Goal: Navigation & Orientation: Find specific page/section

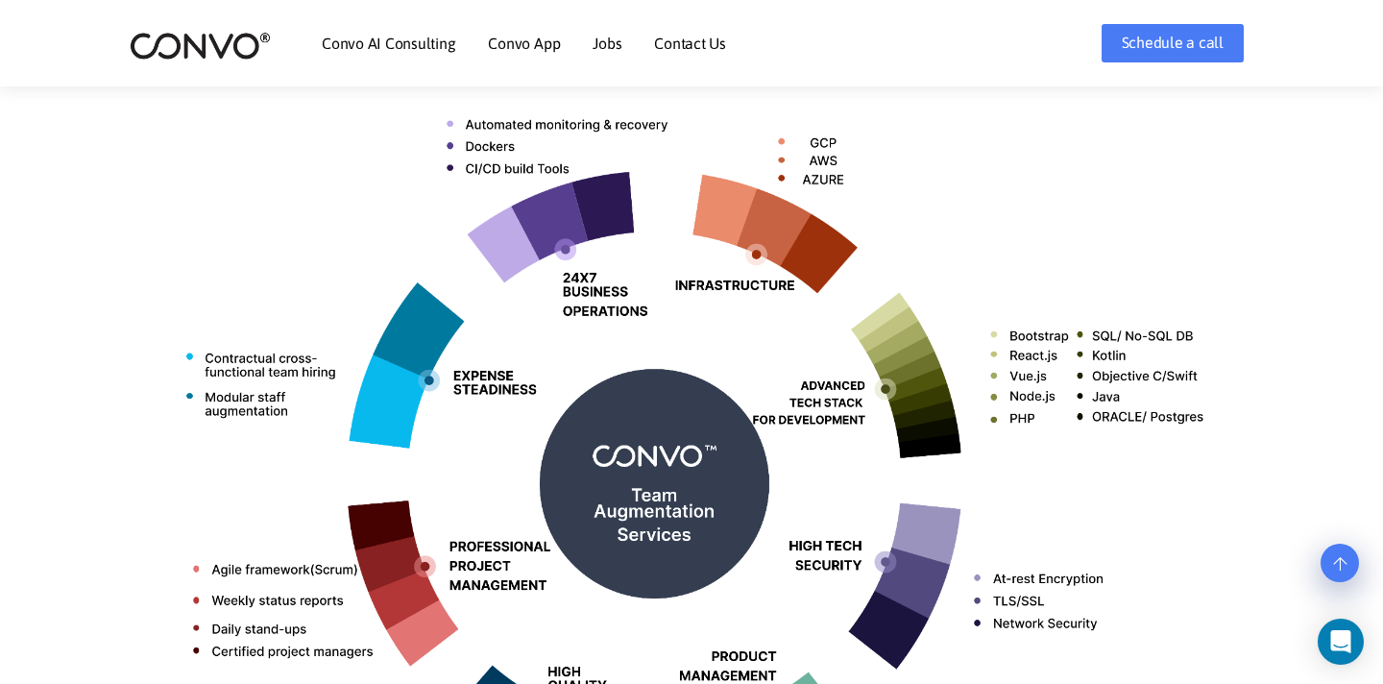
scroll to position [748, 0]
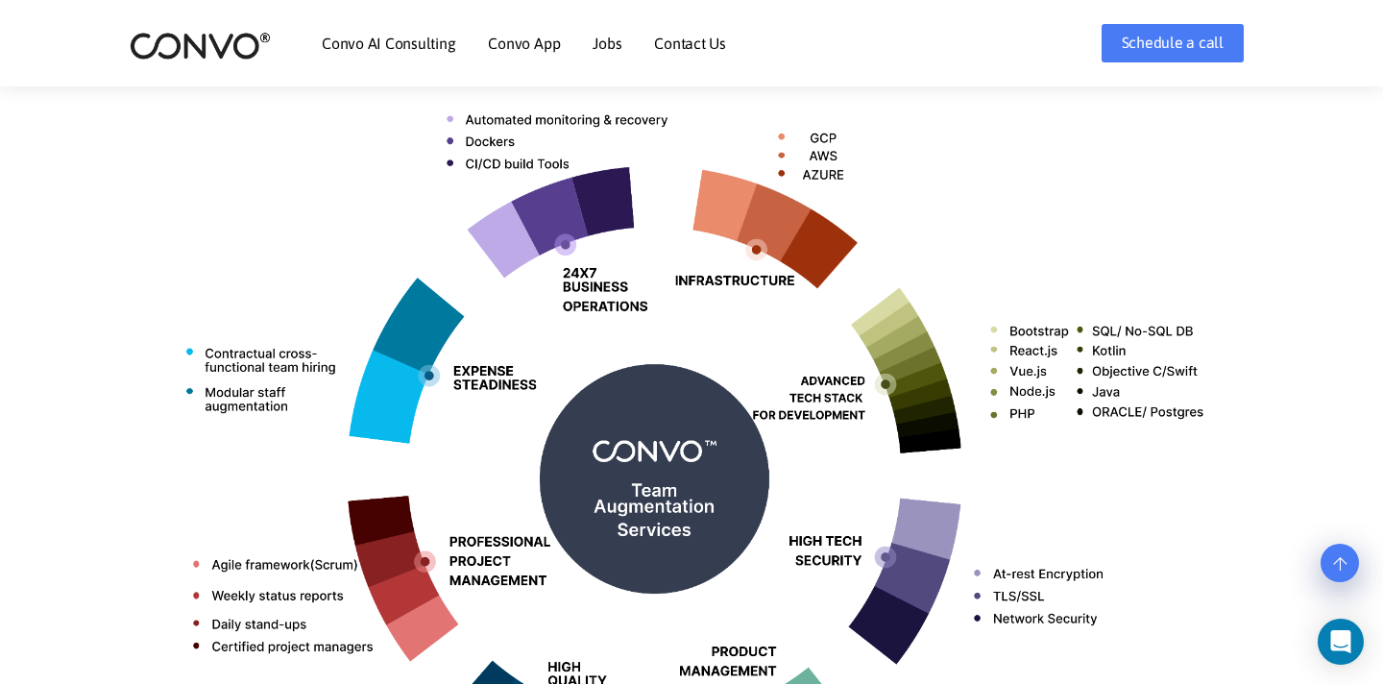
click at [612, 36] on link "Jobs" at bounding box center [606, 43] width 29 height 15
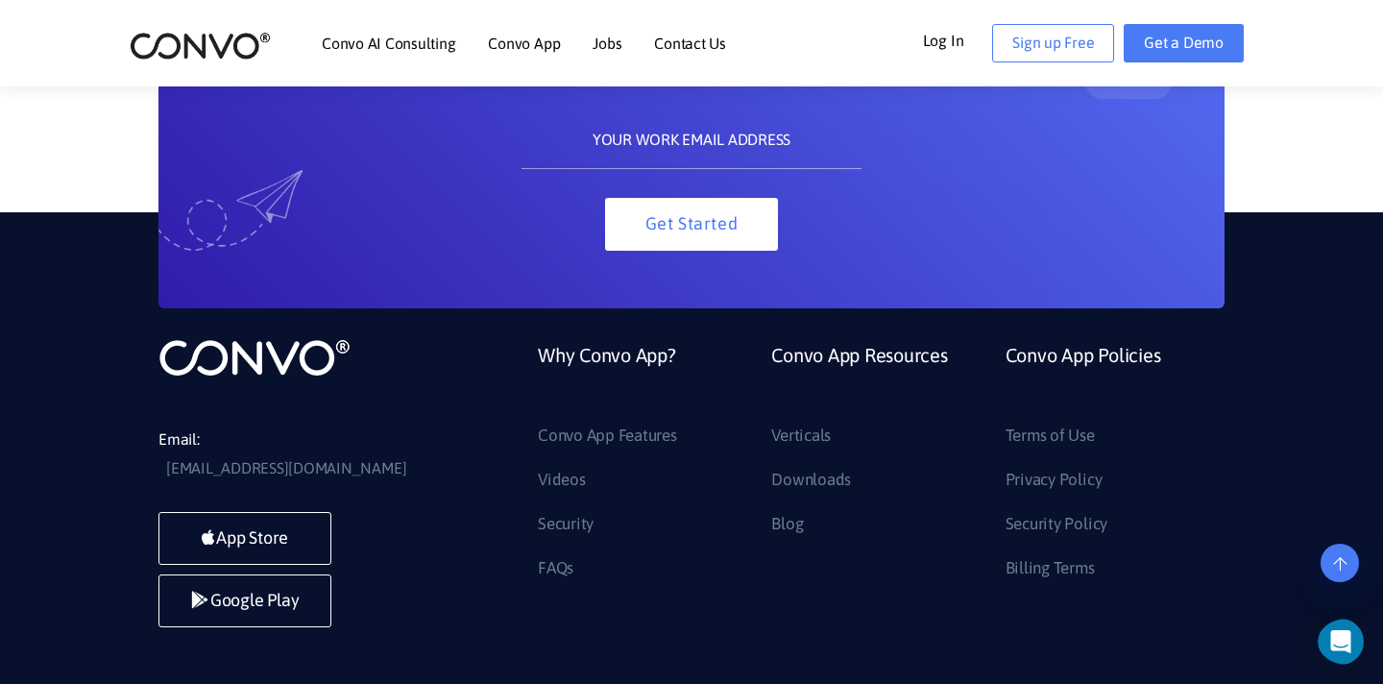
scroll to position [1932, 0]
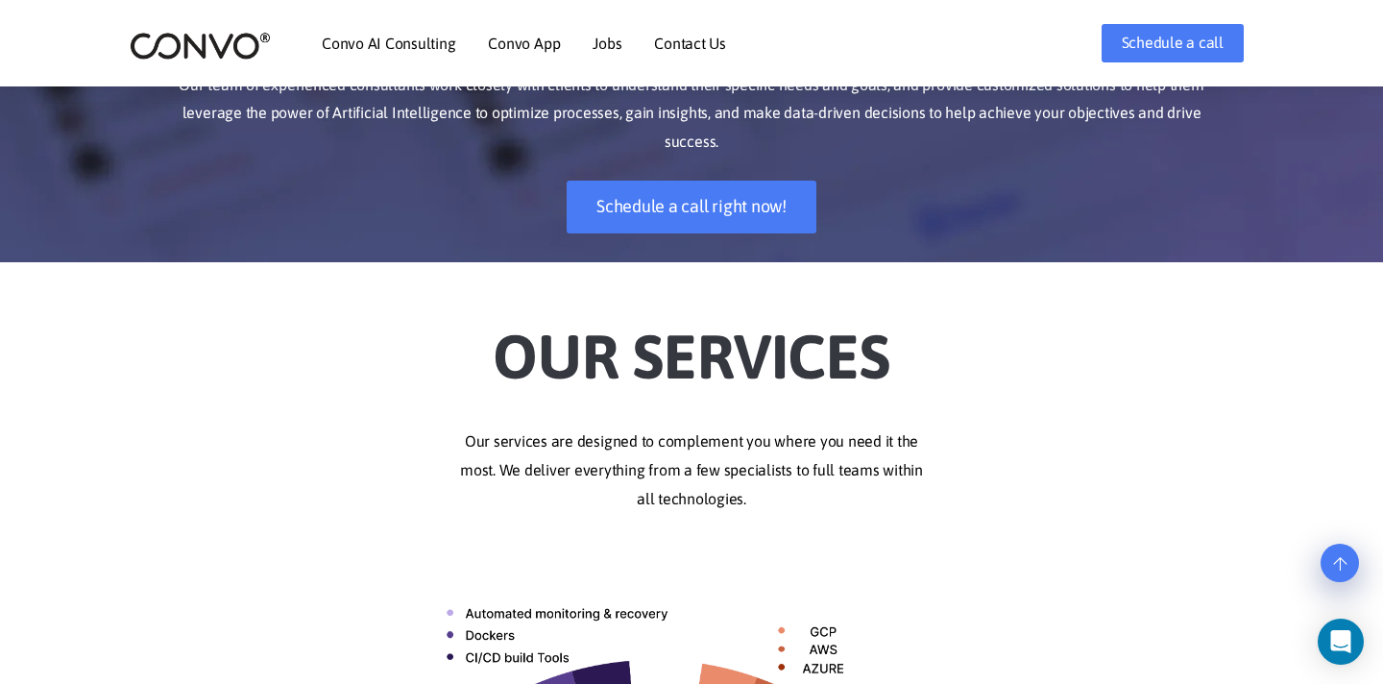
scroll to position [498, 0]
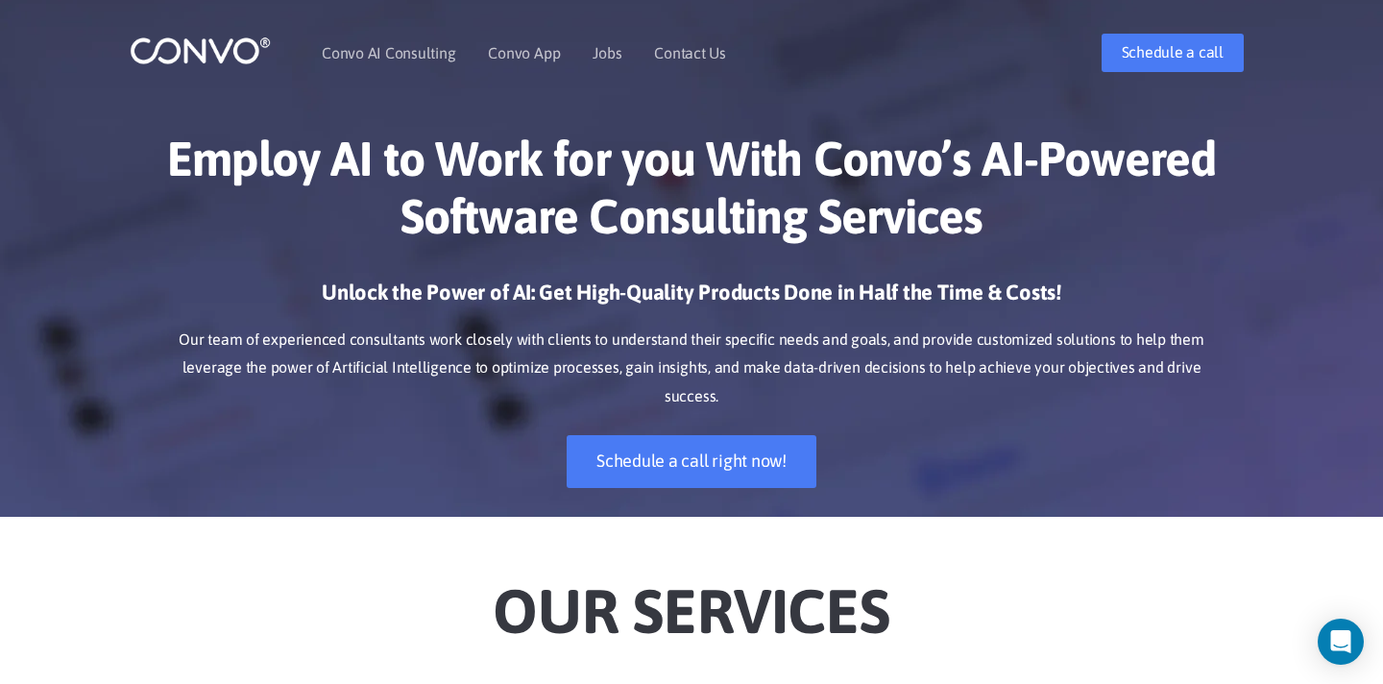
scroll to position [13, 0]
